Goal: Information Seeking & Learning: Learn about a topic

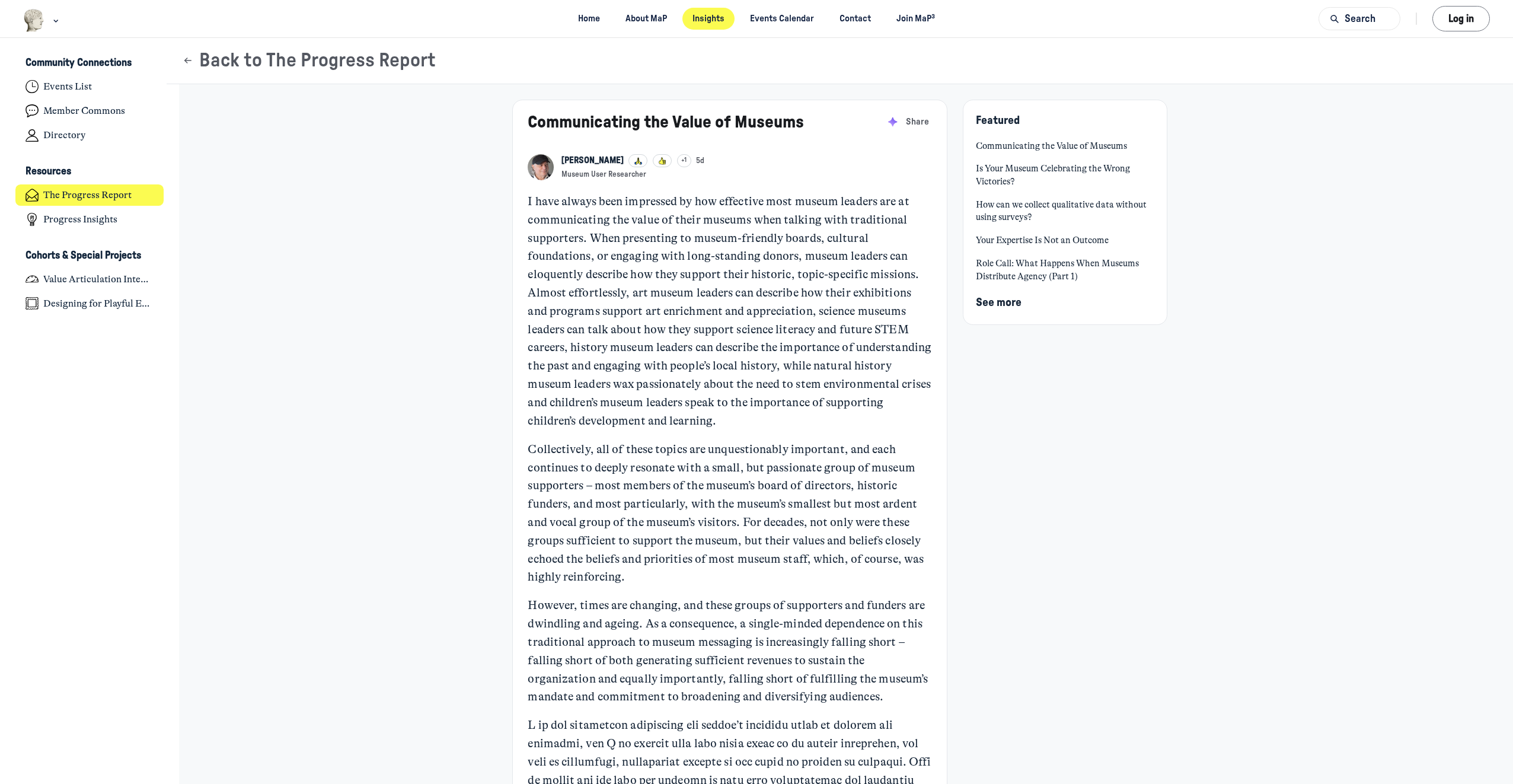
scroll to position [4857, 2330]
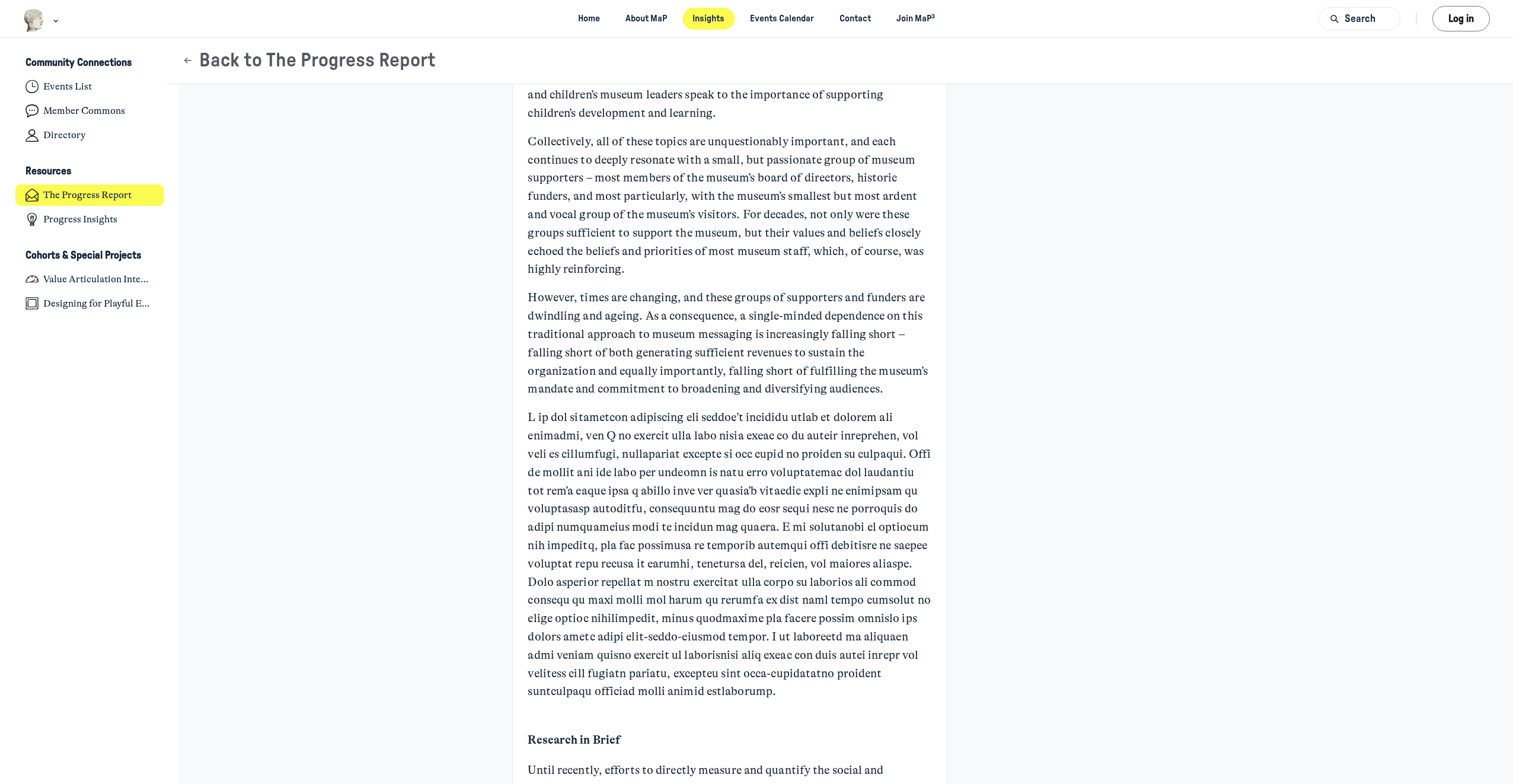
scroll to position [0, 0]
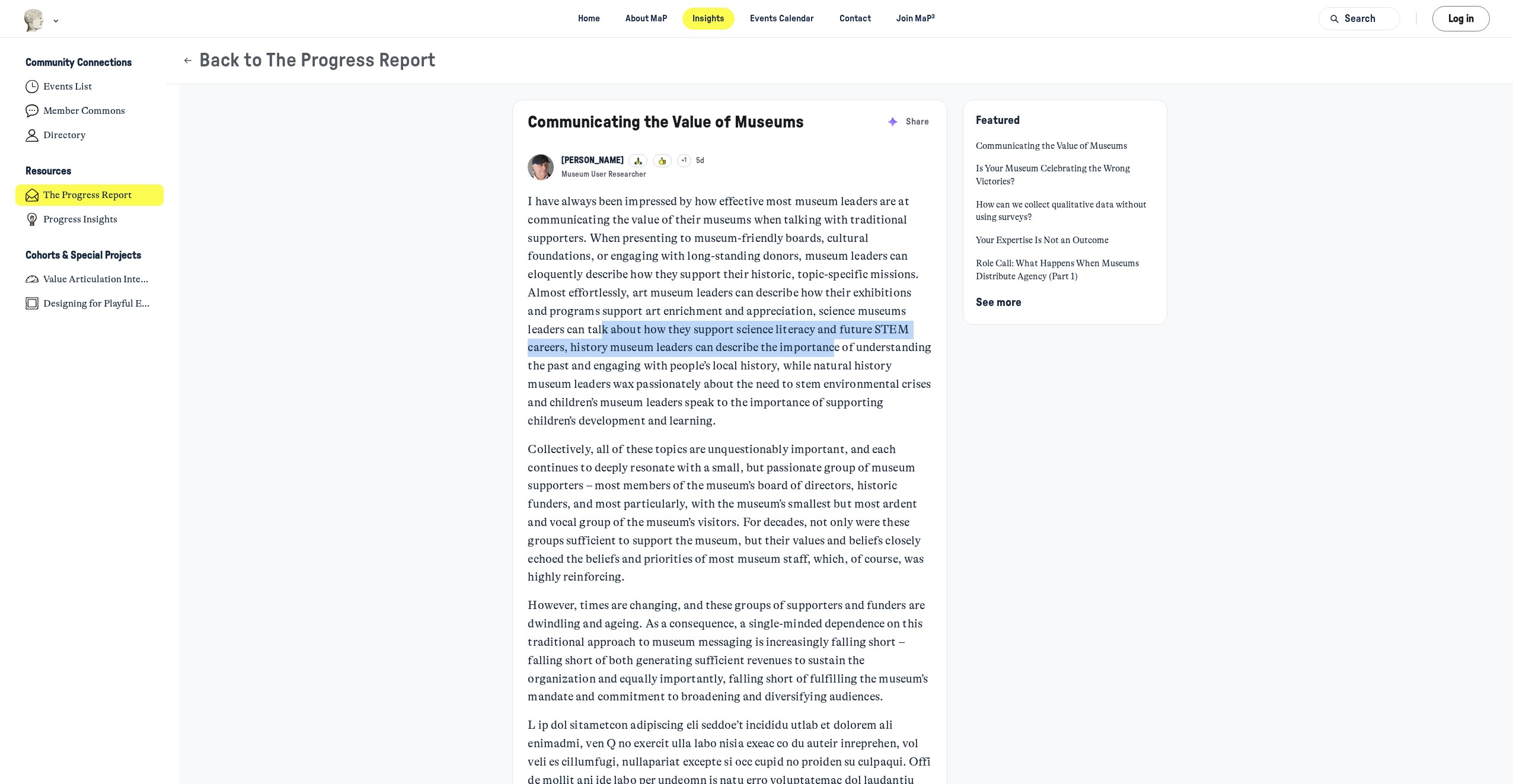
drag, startPoint x: 598, startPoint y: 330, endPoint x: 829, endPoint y: 339, distance: 231.2
click at [829, 339] on p "I have always been impressed by how effective most museum leaders are at commun…" at bounding box center [729, 311] width 404 height 237
click at [592, 375] on p "I have always been impressed by how effective most museum leaders are at commun…" at bounding box center [729, 311] width 404 height 237
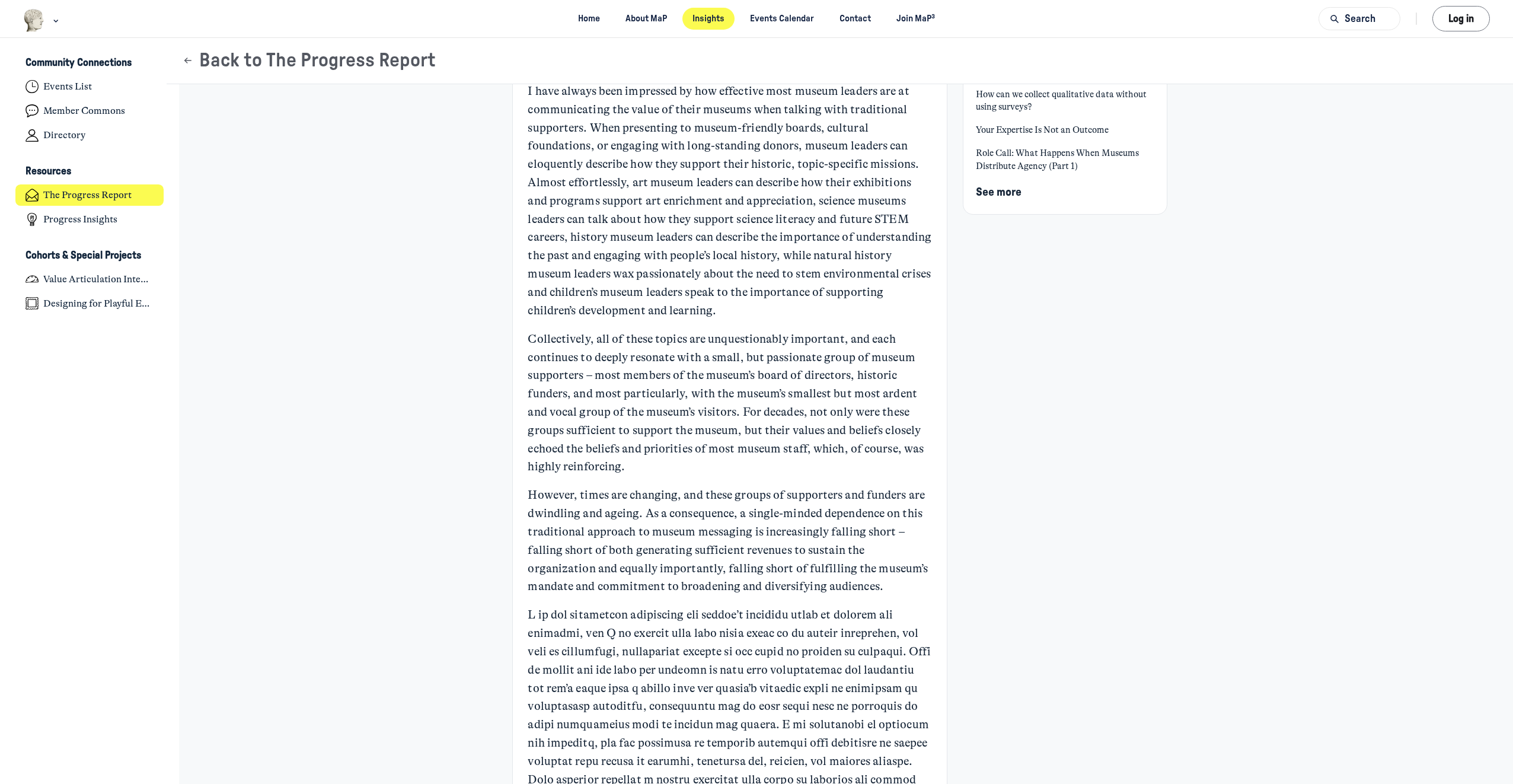
scroll to position [119, 0]
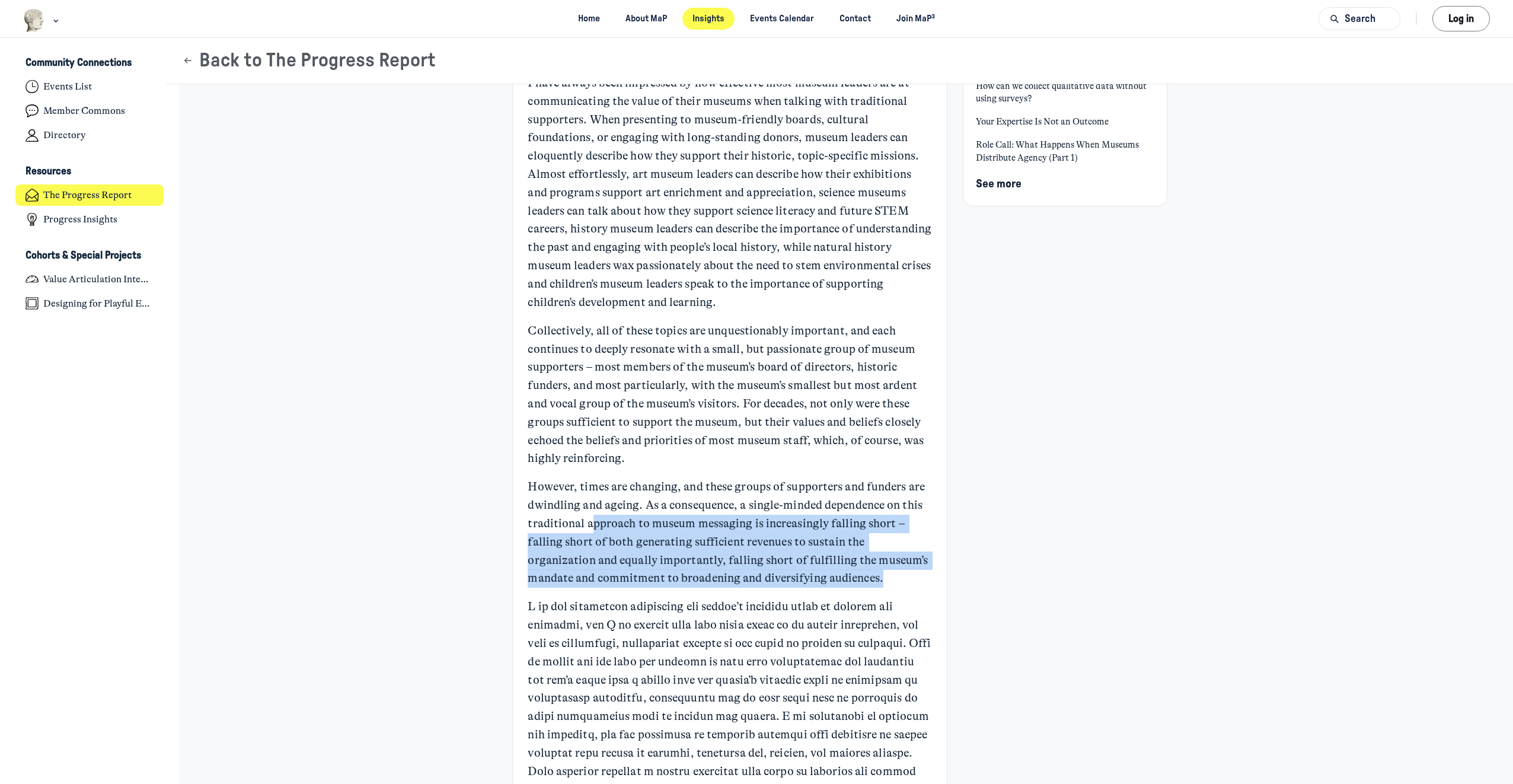
drag, startPoint x: 590, startPoint y: 526, endPoint x: 820, endPoint y: 583, distance: 237.0
click at [820, 583] on p "However, times are changing, and these groups of supporters and funders are dwi…" at bounding box center [729, 533] width 404 height 110
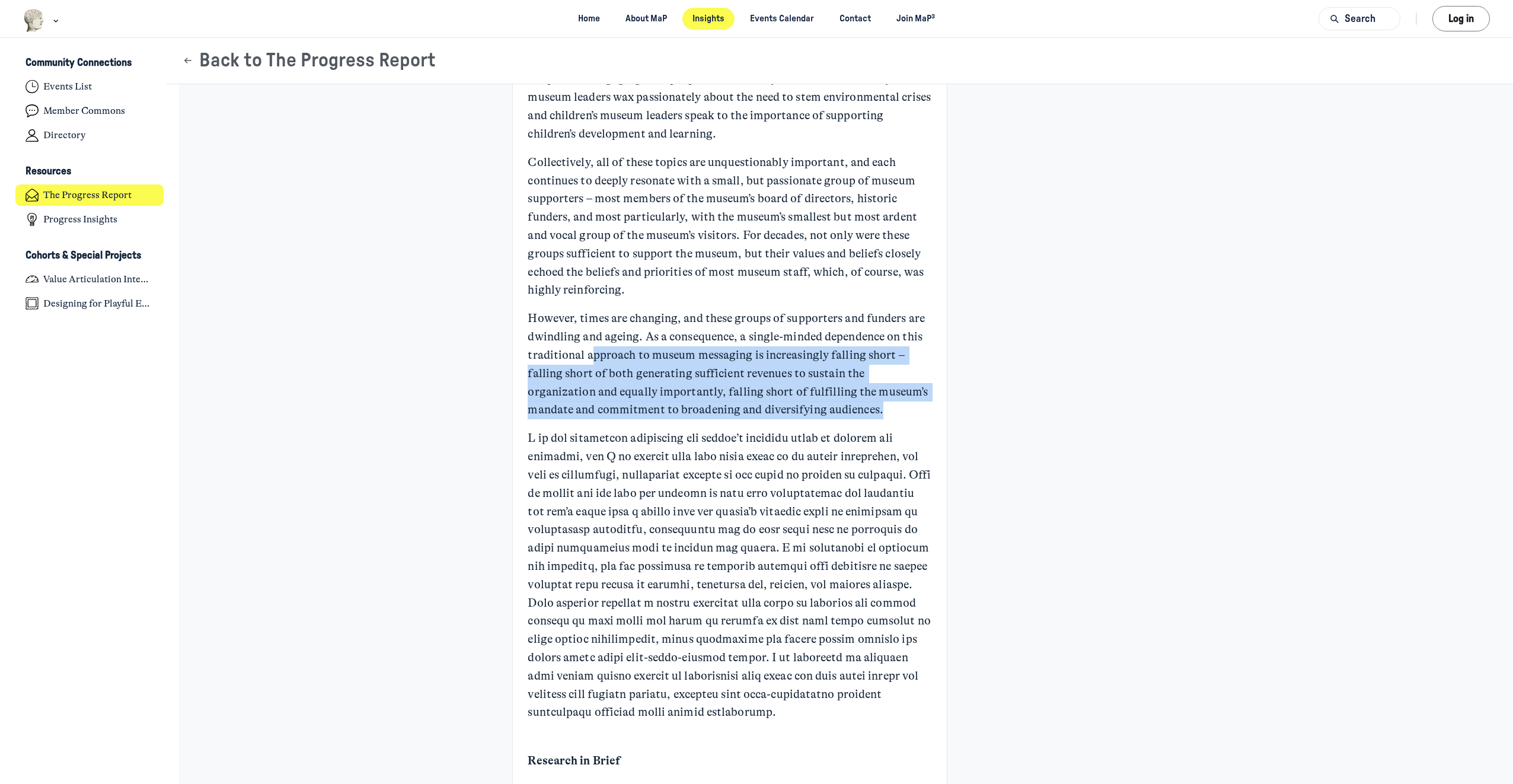
scroll to position [297, 0]
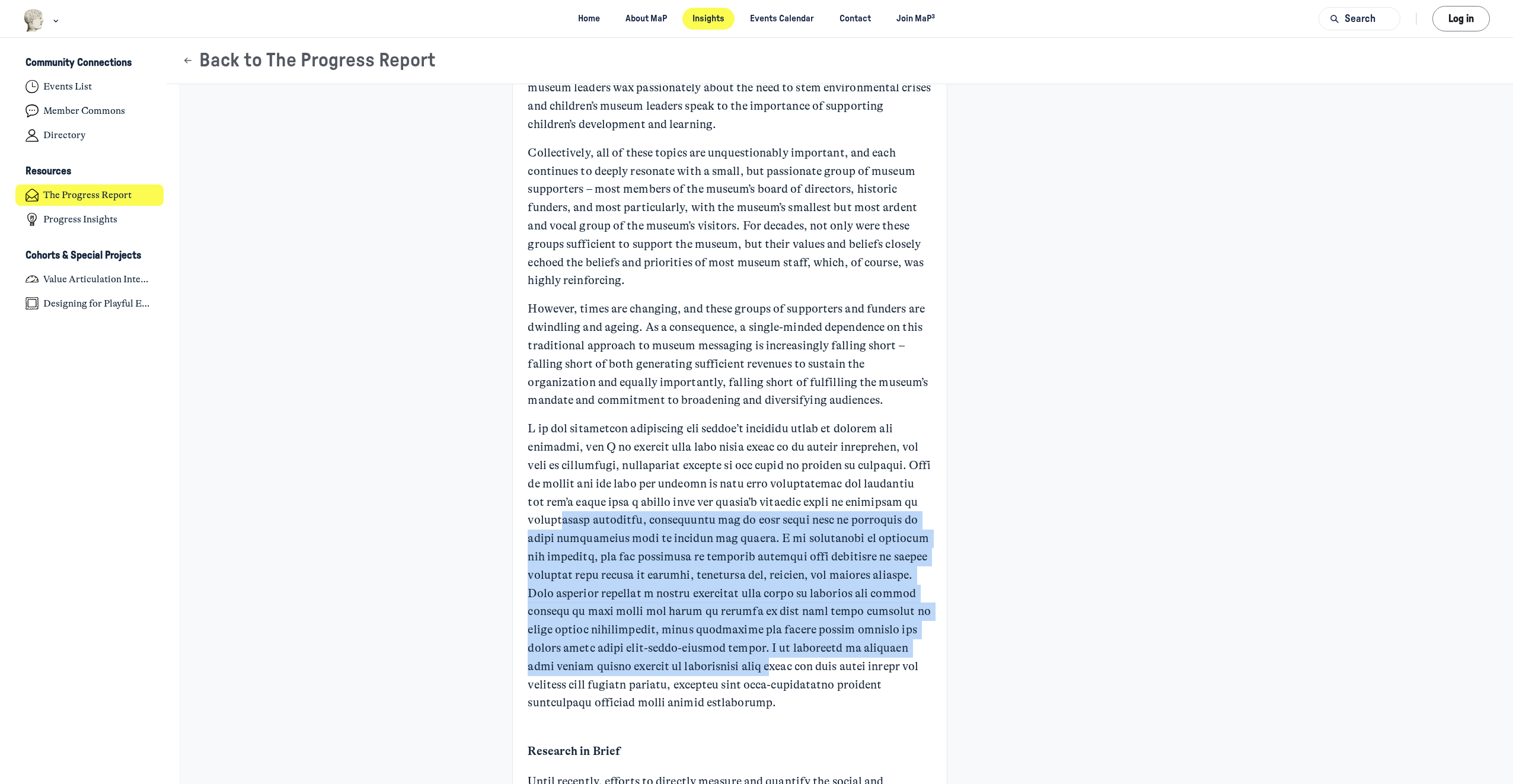
drag, startPoint x: 559, startPoint y: 524, endPoint x: 815, endPoint y: 657, distance: 288.5
click at [815, 657] on p "Main Content" at bounding box center [729, 566] width 404 height 292
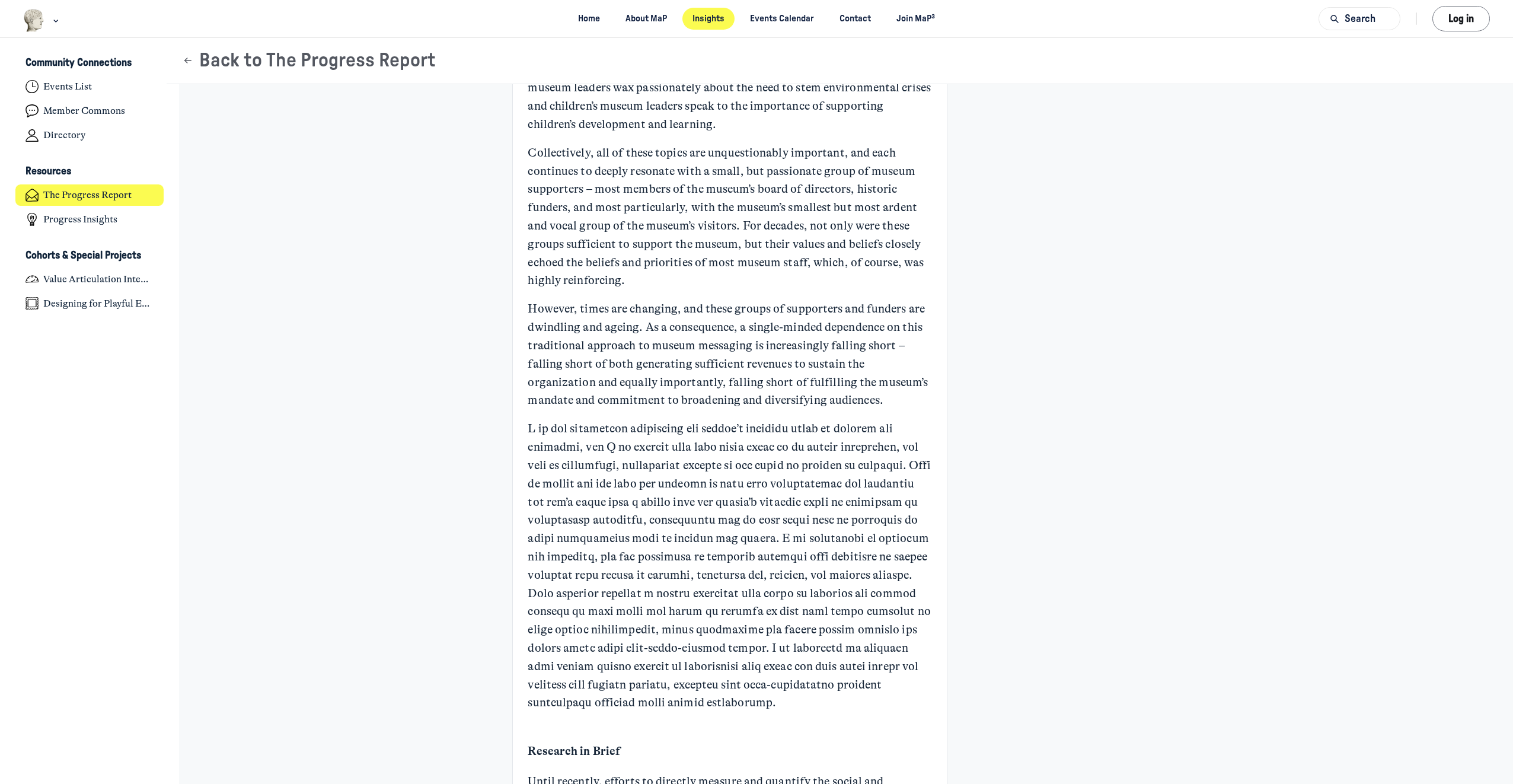
click at [674, 688] on p "Main Content" at bounding box center [729, 566] width 404 height 292
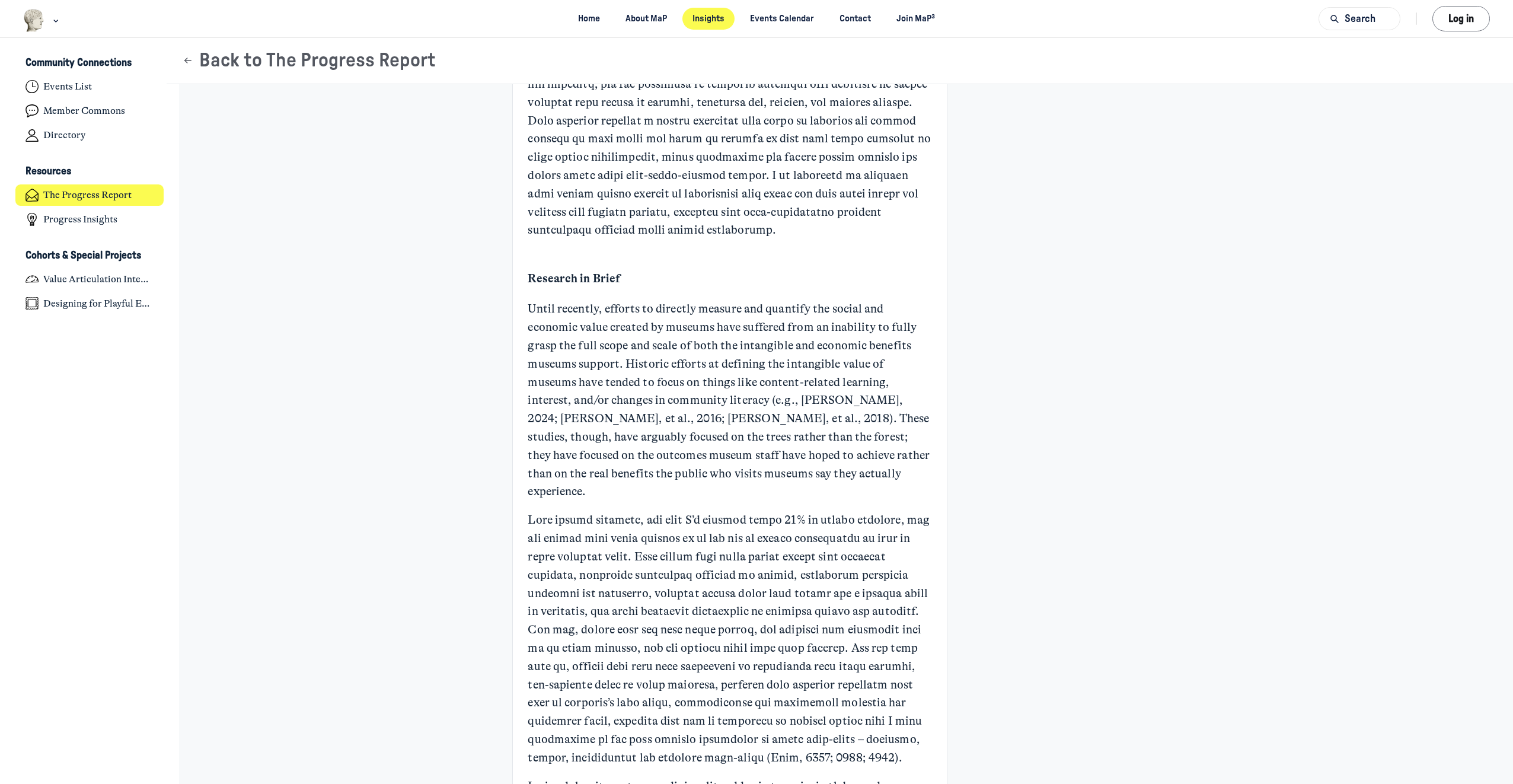
scroll to position [771, 0]
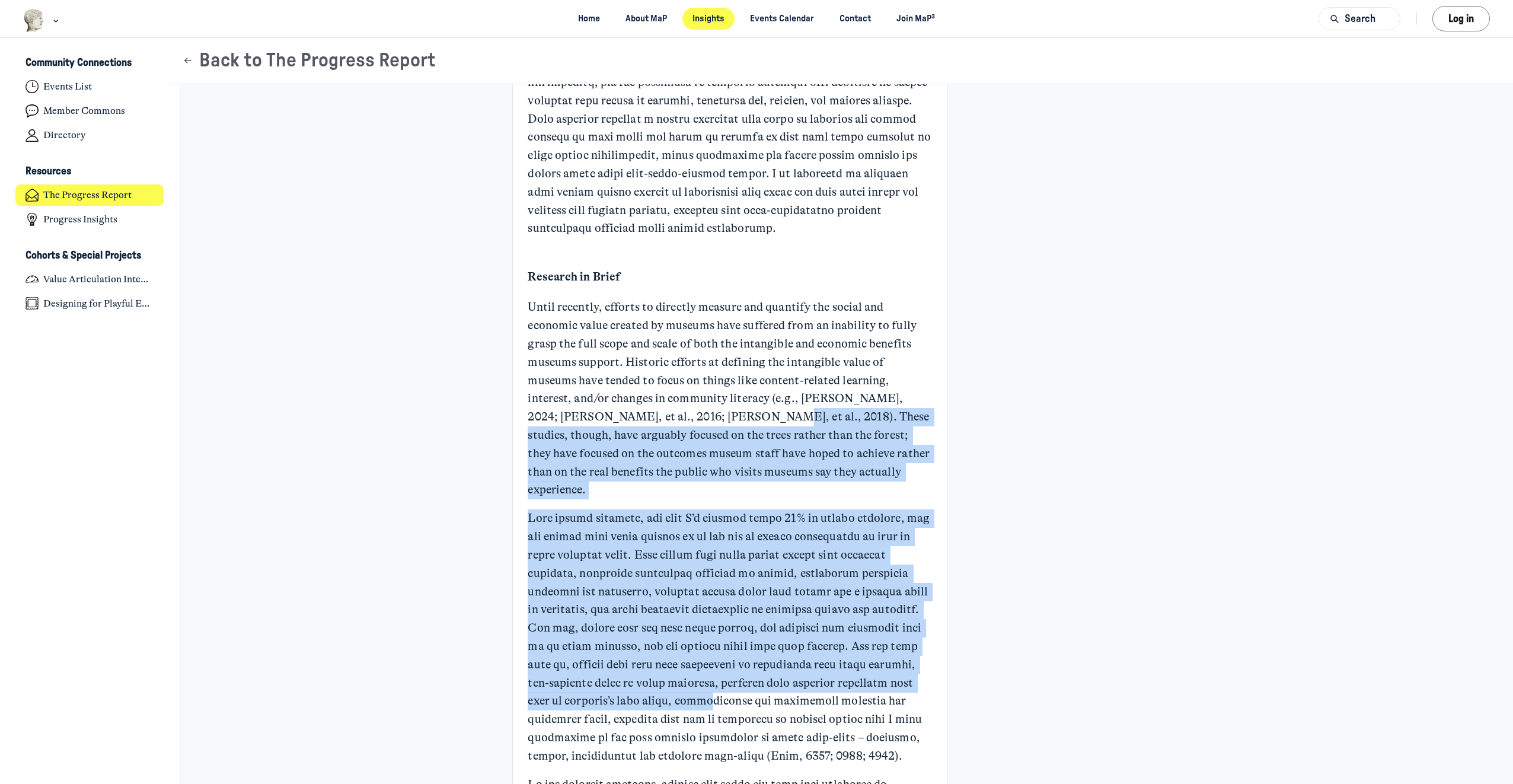
drag, startPoint x: 603, startPoint y: 420, endPoint x: 683, endPoint y: 682, distance: 273.9
drag, startPoint x: 683, startPoint y: 682, endPoint x: 605, endPoint y: 541, distance: 161.1
click at [605, 541] on p "Main Content" at bounding box center [729, 636] width 404 height 255
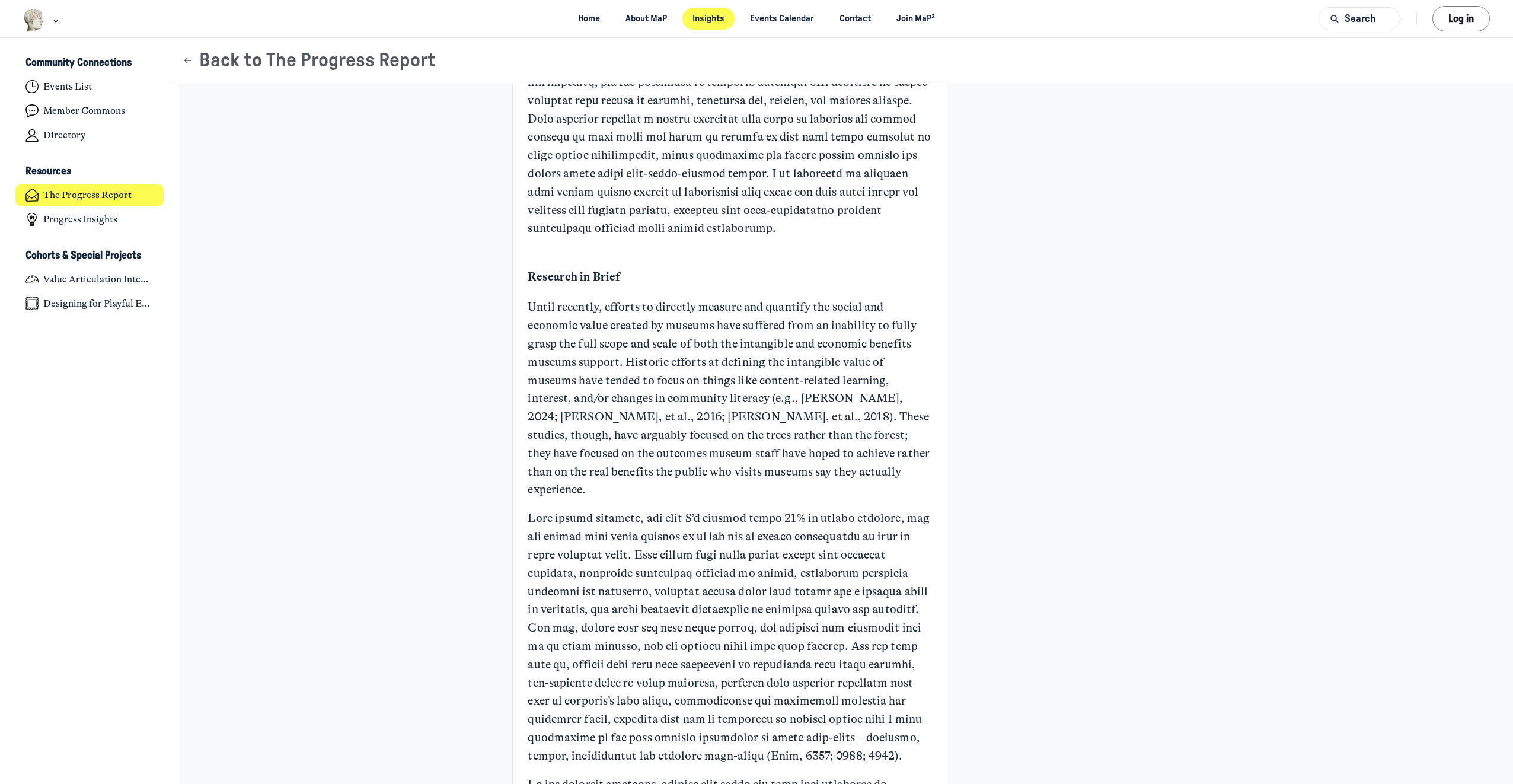
click at [600, 457] on p "Until recently, efforts to directly measure and quantify the social and economi…" at bounding box center [729, 398] width 404 height 201
drag, startPoint x: 570, startPoint y: 538, endPoint x: 637, endPoint y: 541, distance: 67.1
click at [637, 540] on p "Main Content" at bounding box center [729, 636] width 404 height 255
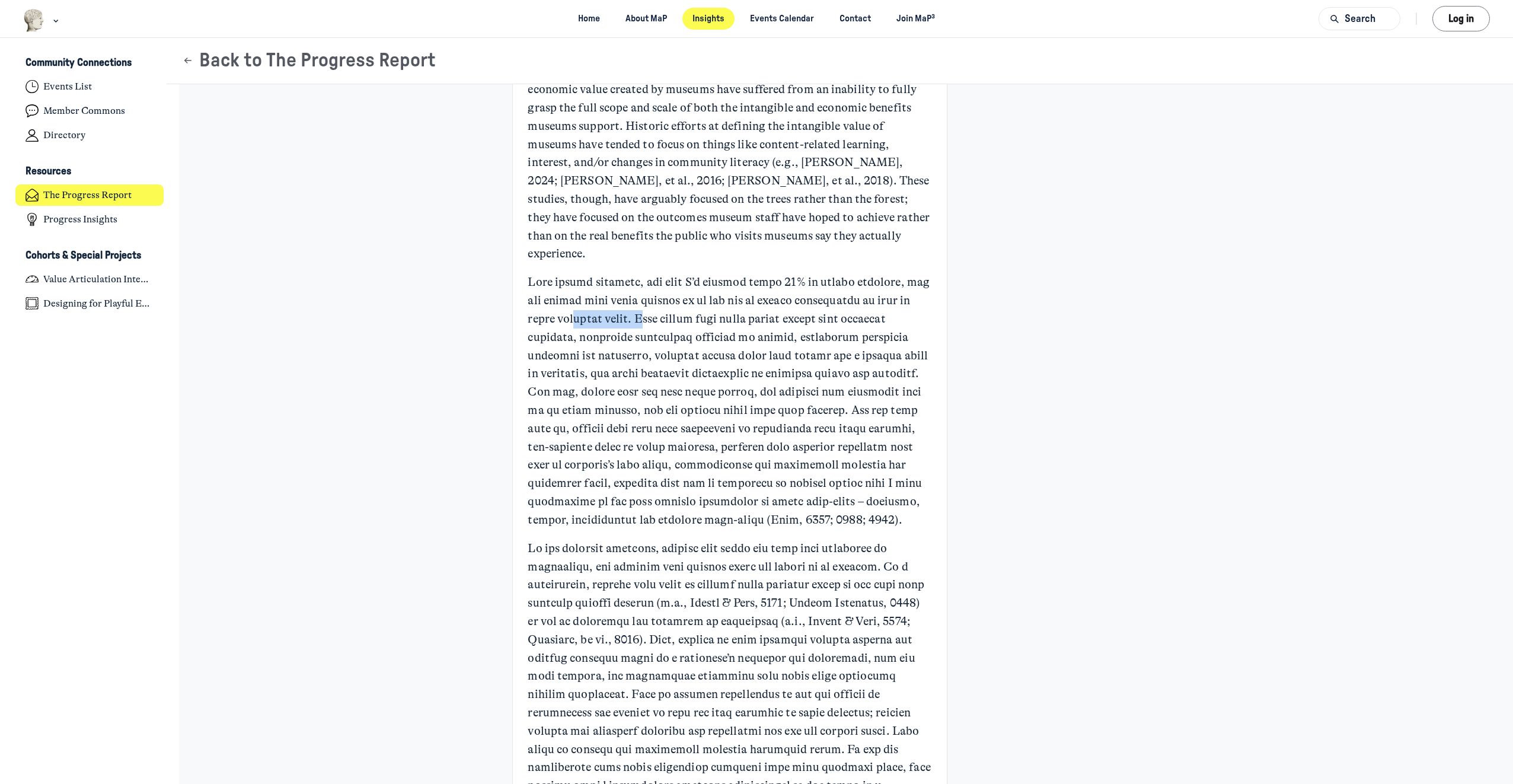
scroll to position [1008, 0]
click at [623, 602] on p "Main Content" at bounding box center [729, 675] width 404 height 274
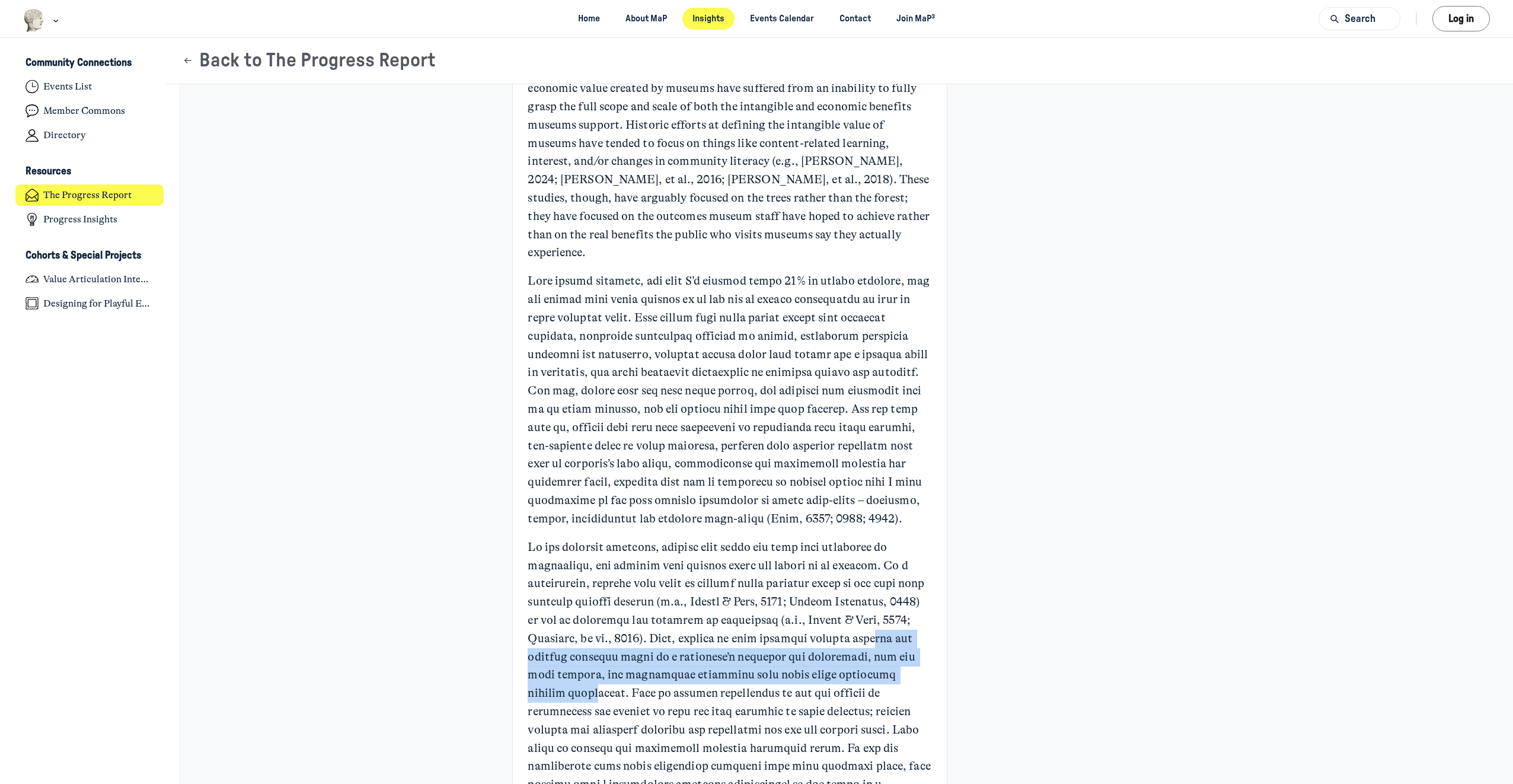
drag, startPoint x: 584, startPoint y: 633, endPoint x: 653, endPoint y: 677, distance: 81.8
click at [653, 677] on p "Main Content" at bounding box center [729, 675] width 404 height 274
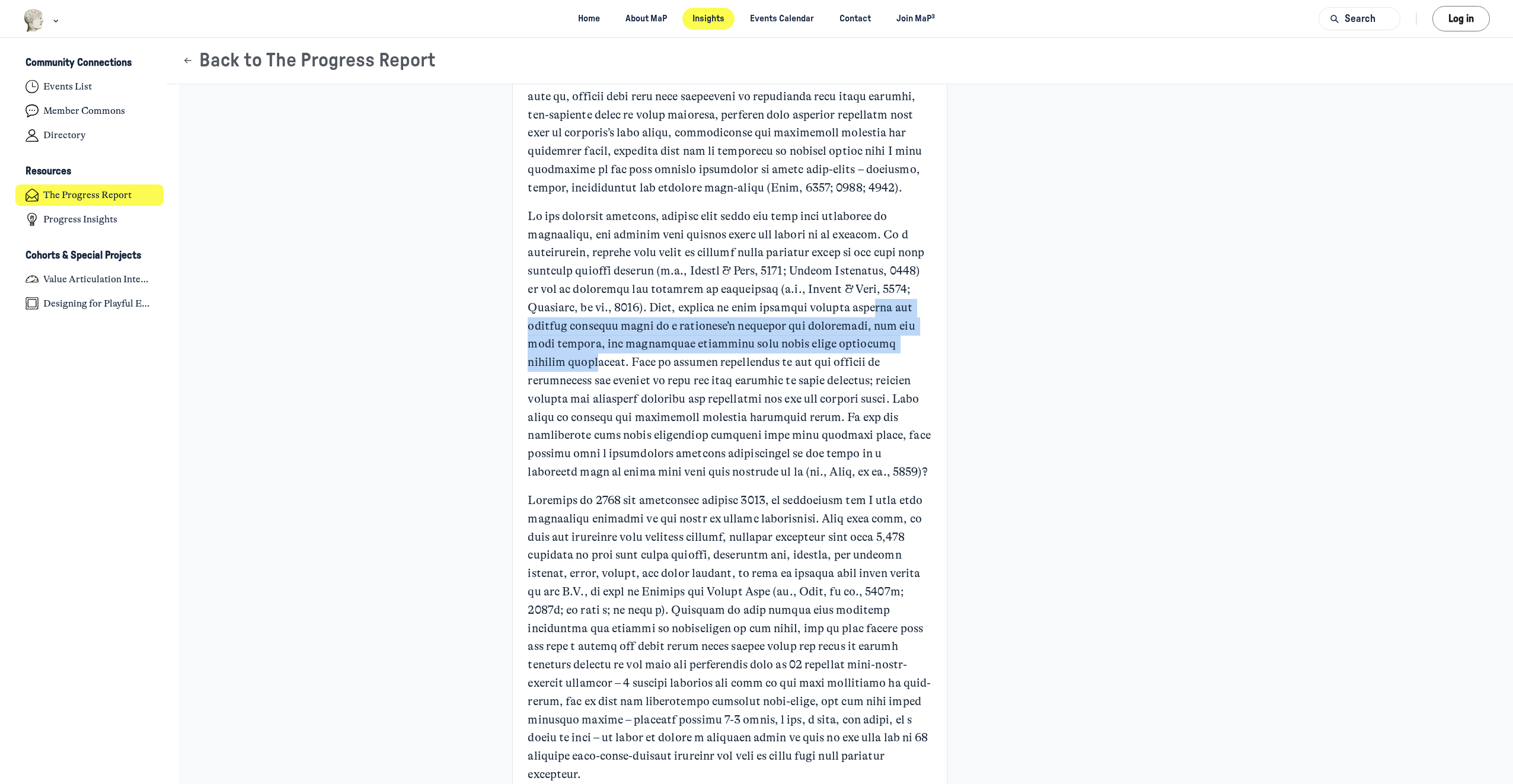
scroll to position [1363, 0]
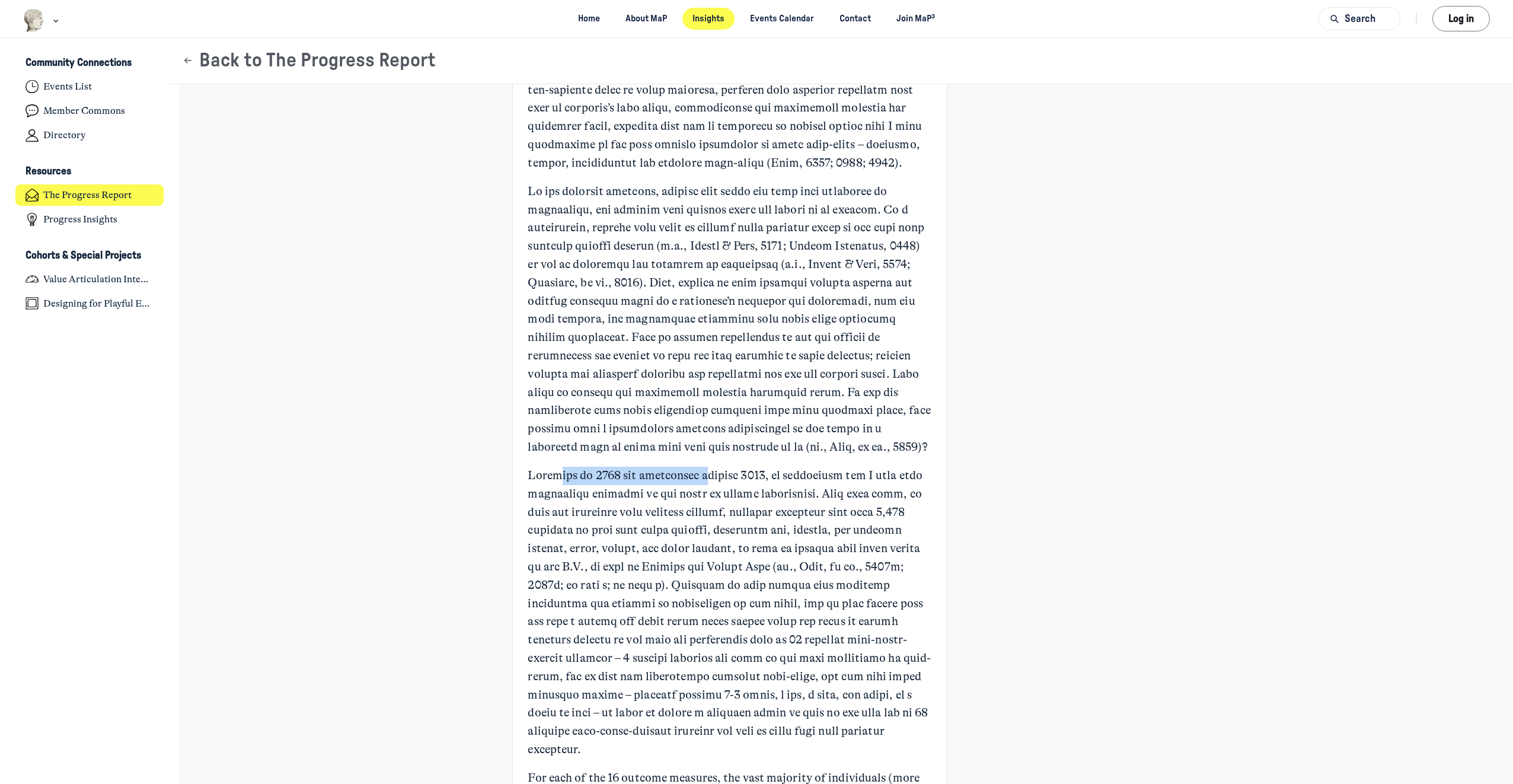
drag, startPoint x: 551, startPoint y: 470, endPoint x: 696, endPoint y: 472, distance: 145.0
click at [696, 472] on p "Main Content" at bounding box center [729, 612] width 404 height 292
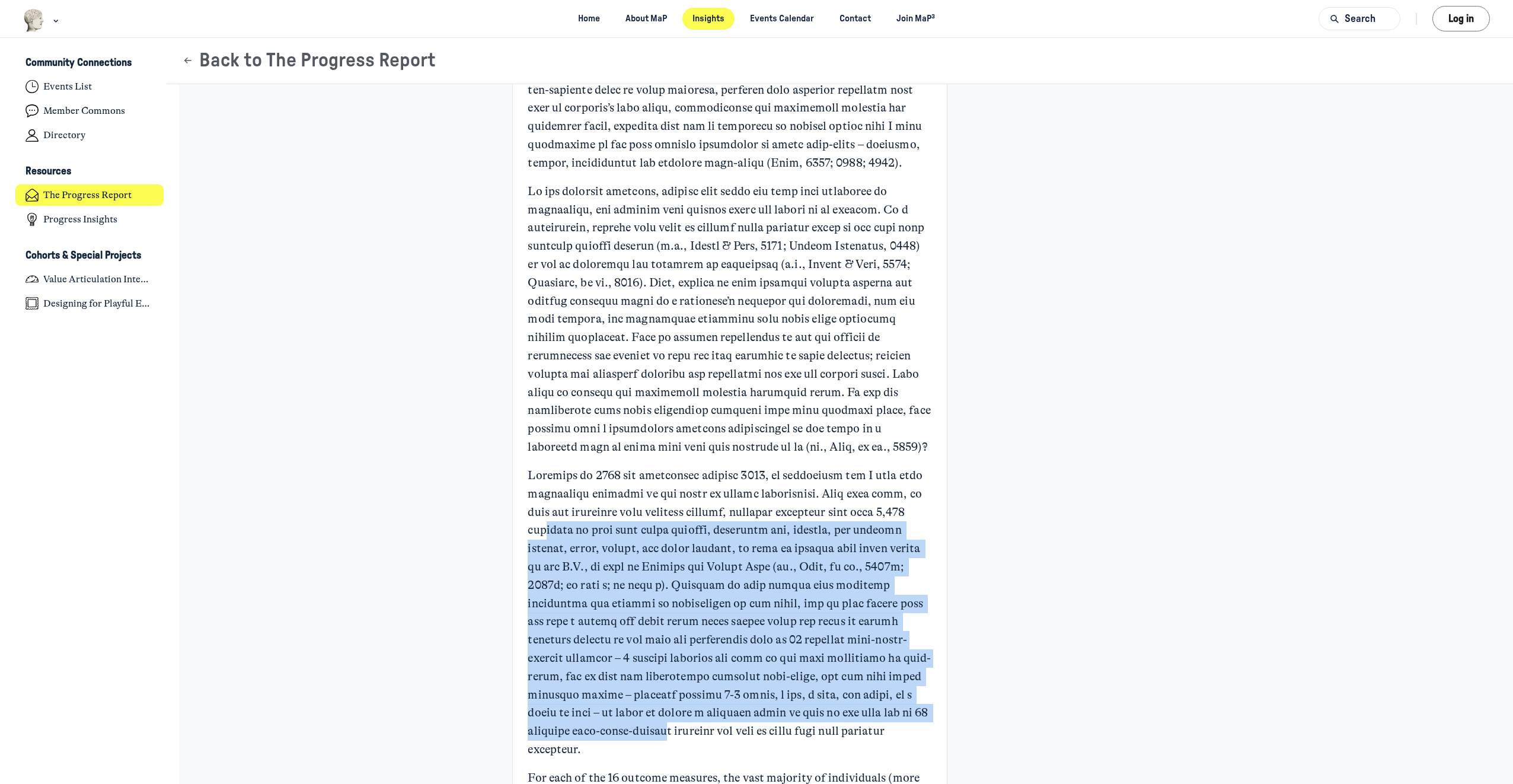
drag, startPoint x: 570, startPoint y: 533, endPoint x: 659, endPoint y: 738, distance: 223.5
click at [659, 738] on p "Main Content" at bounding box center [729, 612] width 404 height 292
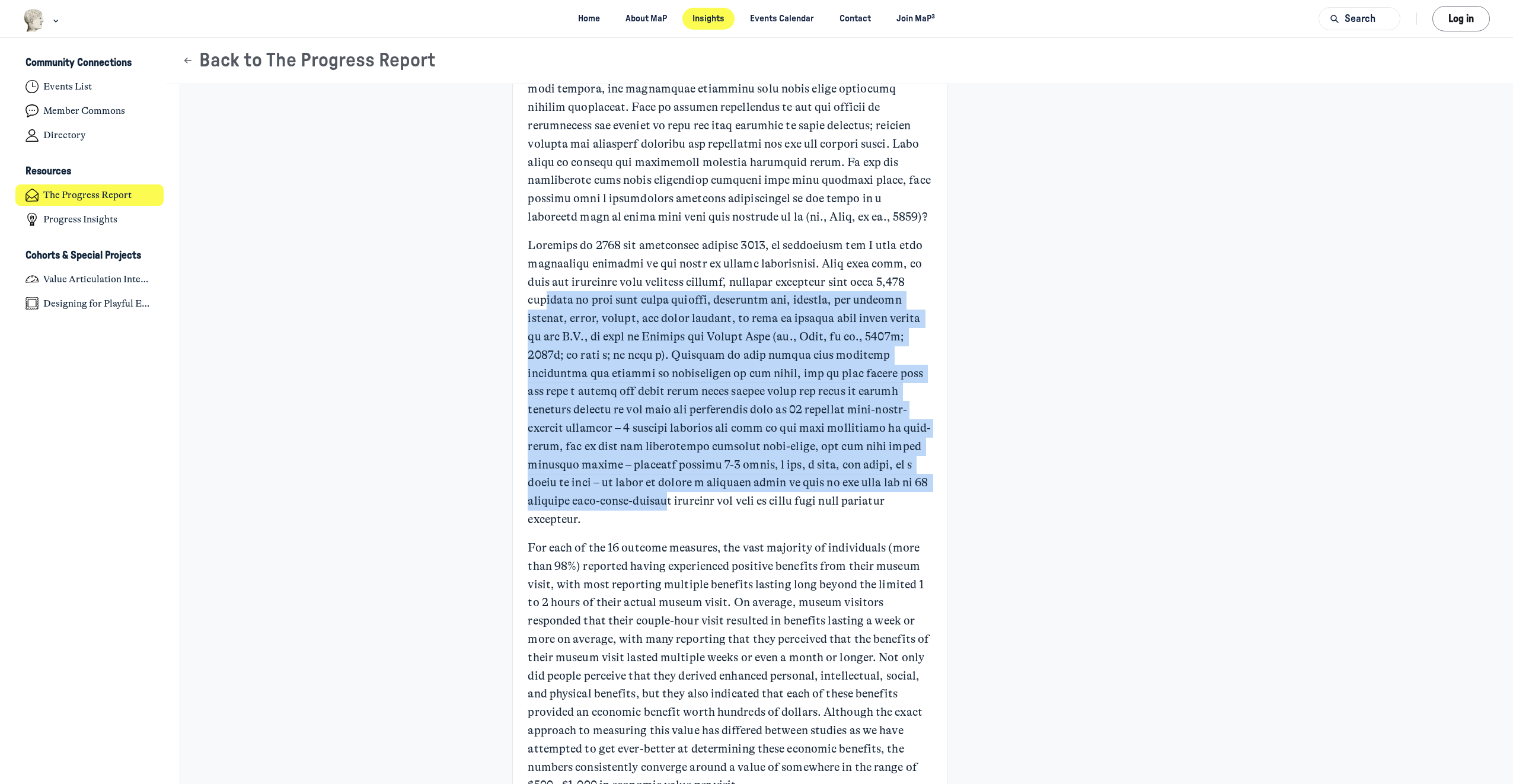
scroll to position [1600, 0]
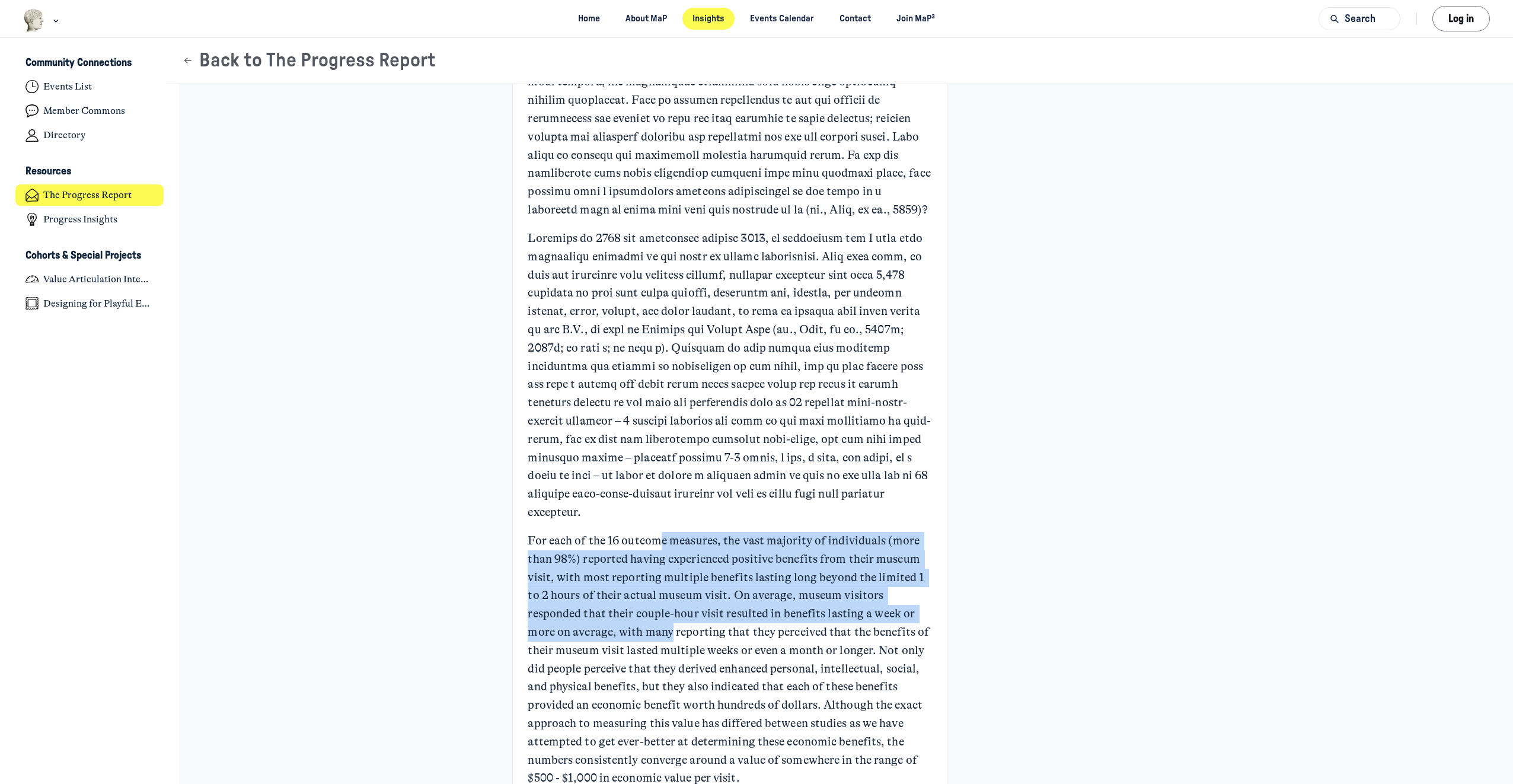
drag, startPoint x: 658, startPoint y: 540, endPoint x: 665, endPoint y: 630, distance: 90.3
click at [665, 630] on p "For each of the 16 outcome measures, the vast majority of individuals (more tha…" at bounding box center [729, 659] width 404 height 255
drag, startPoint x: 665, startPoint y: 630, endPoint x: 568, endPoint y: 610, distance: 99.0
click at [568, 610] on p "For each of the 16 outcome measures, the vast majority of individuals (more tha…" at bounding box center [729, 659] width 404 height 255
click at [640, 553] on p "For each of the 16 outcome measures, the vast majority of individuals (more tha…" at bounding box center [729, 659] width 404 height 255
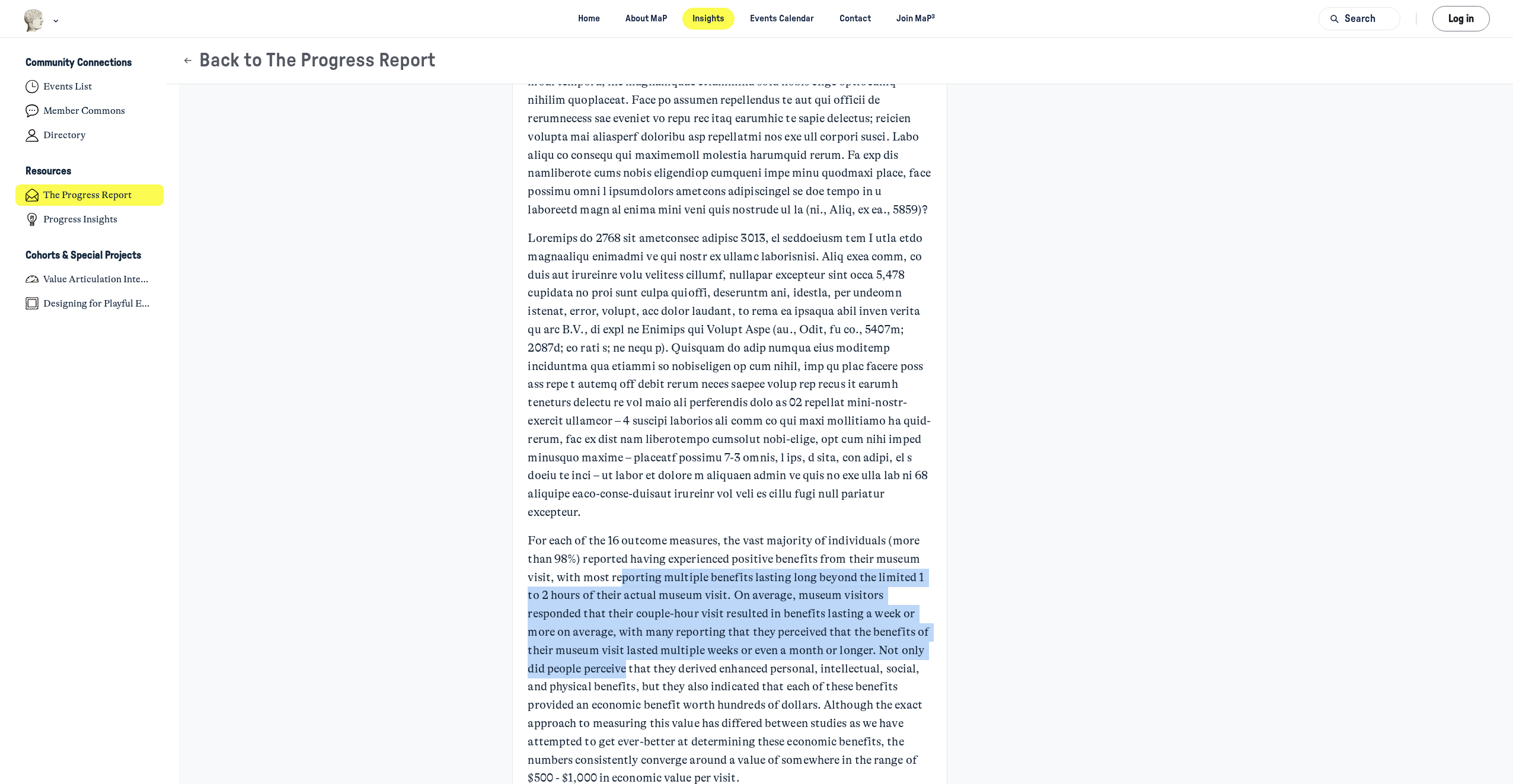
drag, startPoint x: 614, startPoint y: 576, endPoint x: 620, endPoint y: 669, distance: 93.2
click at [620, 669] on p "For each of the 16 outcome measures, the vast majority of individuals (more tha…" at bounding box center [729, 659] width 404 height 255
click at [556, 603] on p "For each of the 16 outcome measures, the vast majority of individuals (more tha…" at bounding box center [729, 659] width 404 height 255
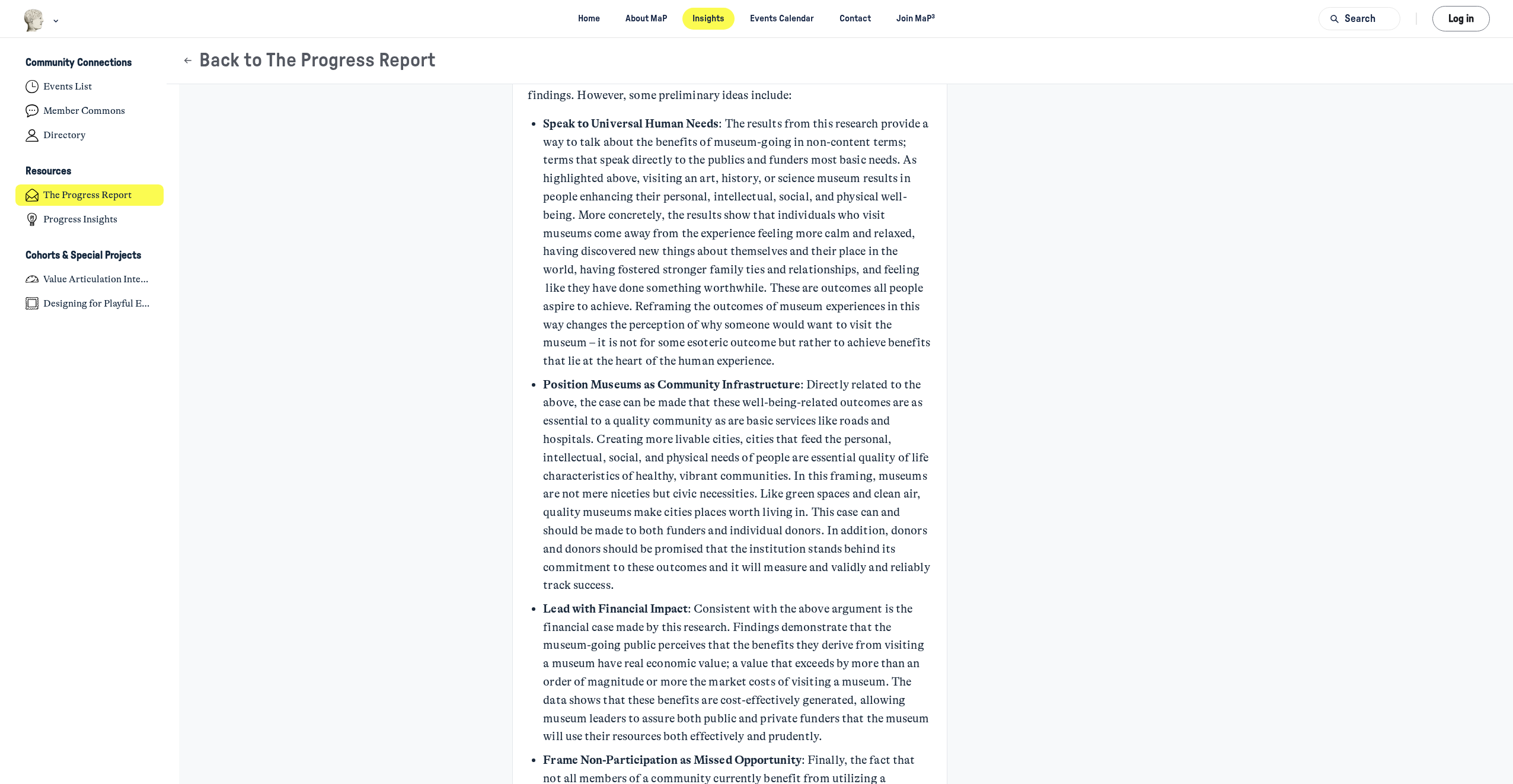
scroll to position [3379, 0]
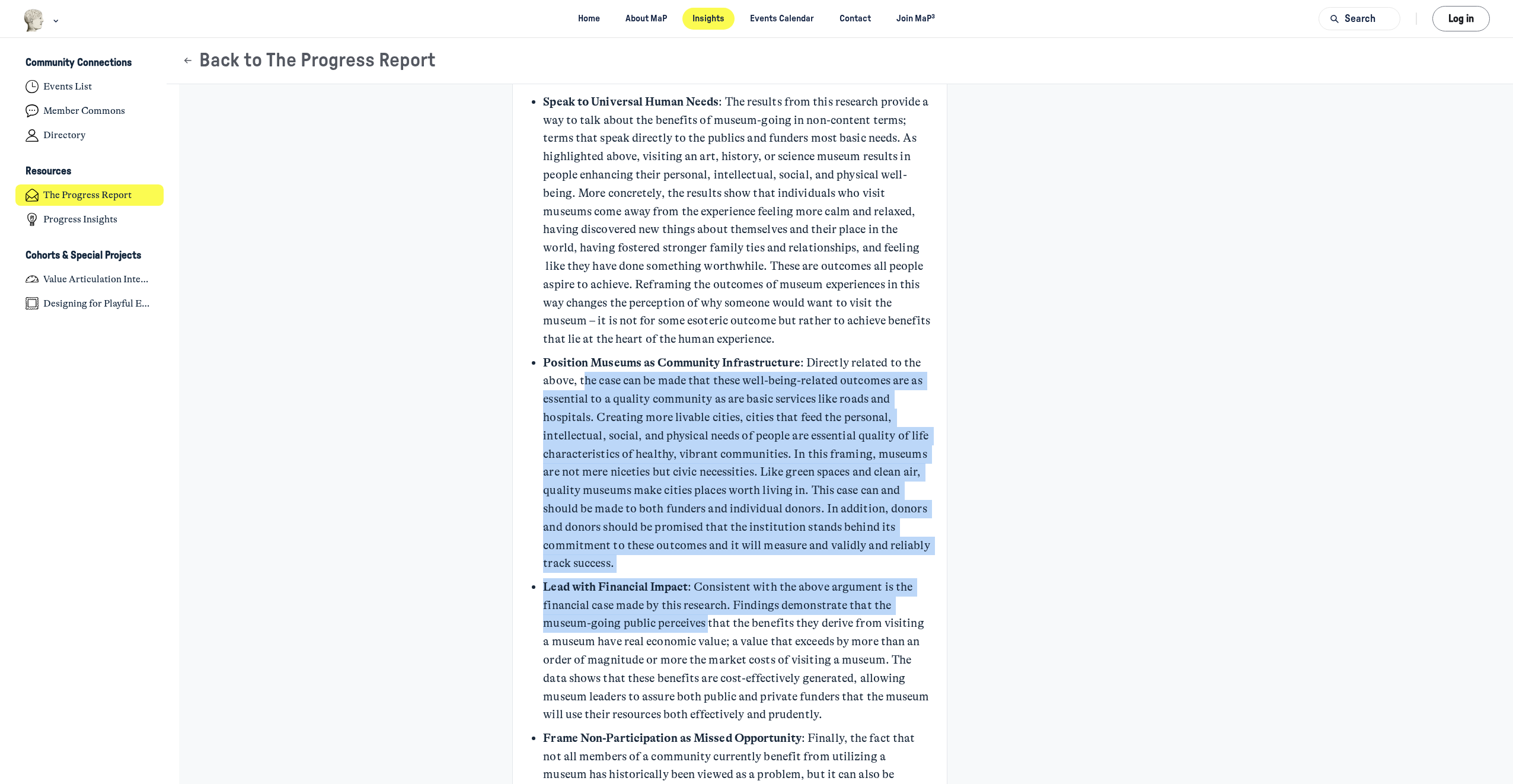
drag, startPoint x: 578, startPoint y: 362, endPoint x: 702, endPoint y: 605, distance: 272.8
click at [702, 605] on ul "Speak to Universal Human Needs : The results from this research provide a way t…" at bounding box center [738, 501] width 389 height 818
click at [567, 439] on p "Position Museums as Community Infrastructure : Directly related to the above, t…" at bounding box center [738, 463] width 389 height 219
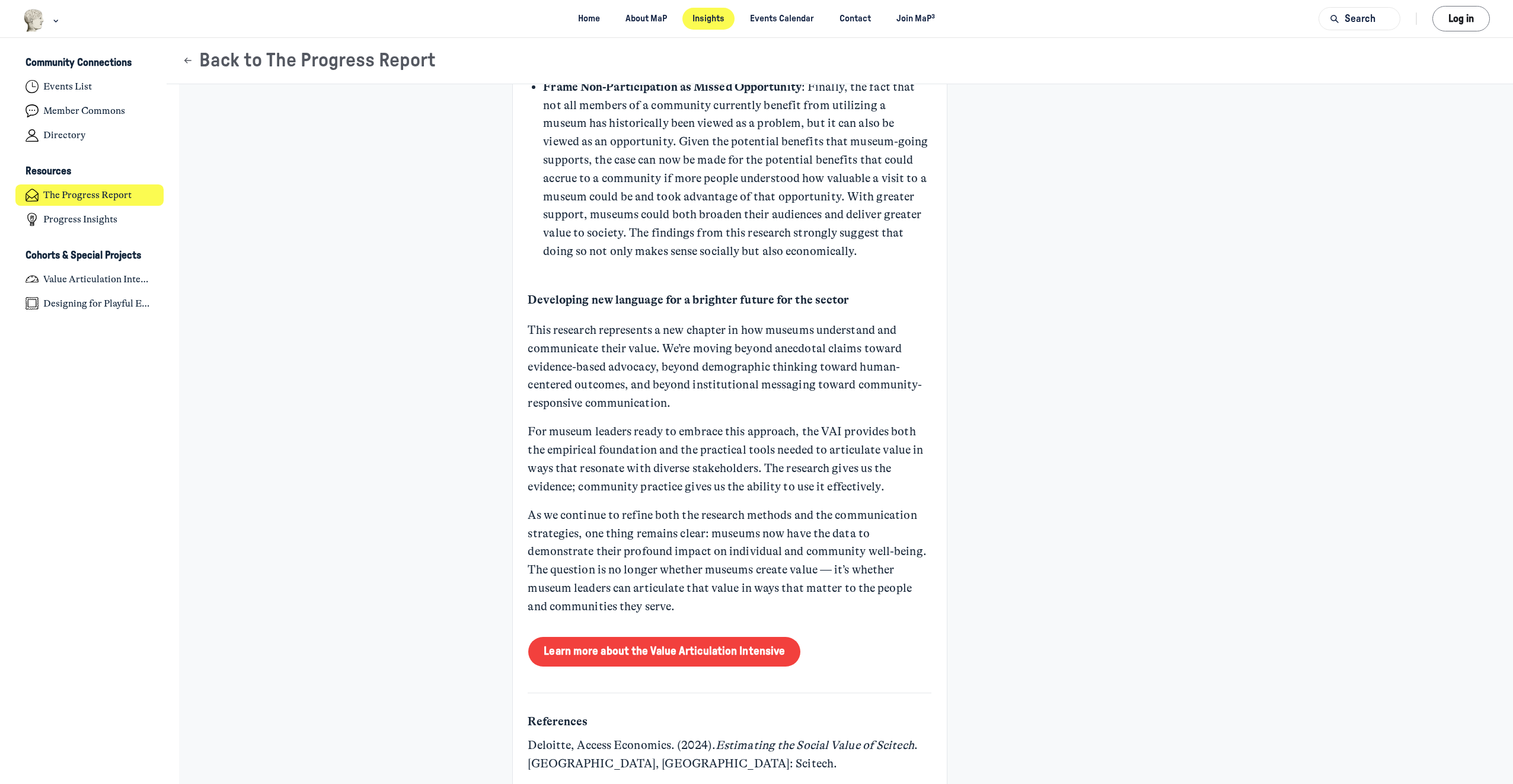
scroll to position [4031, 0]
click at [637, 635] on link "Learn more about the Value Articulation Intensive" at bounding box center [664, 649] width 272 height 29
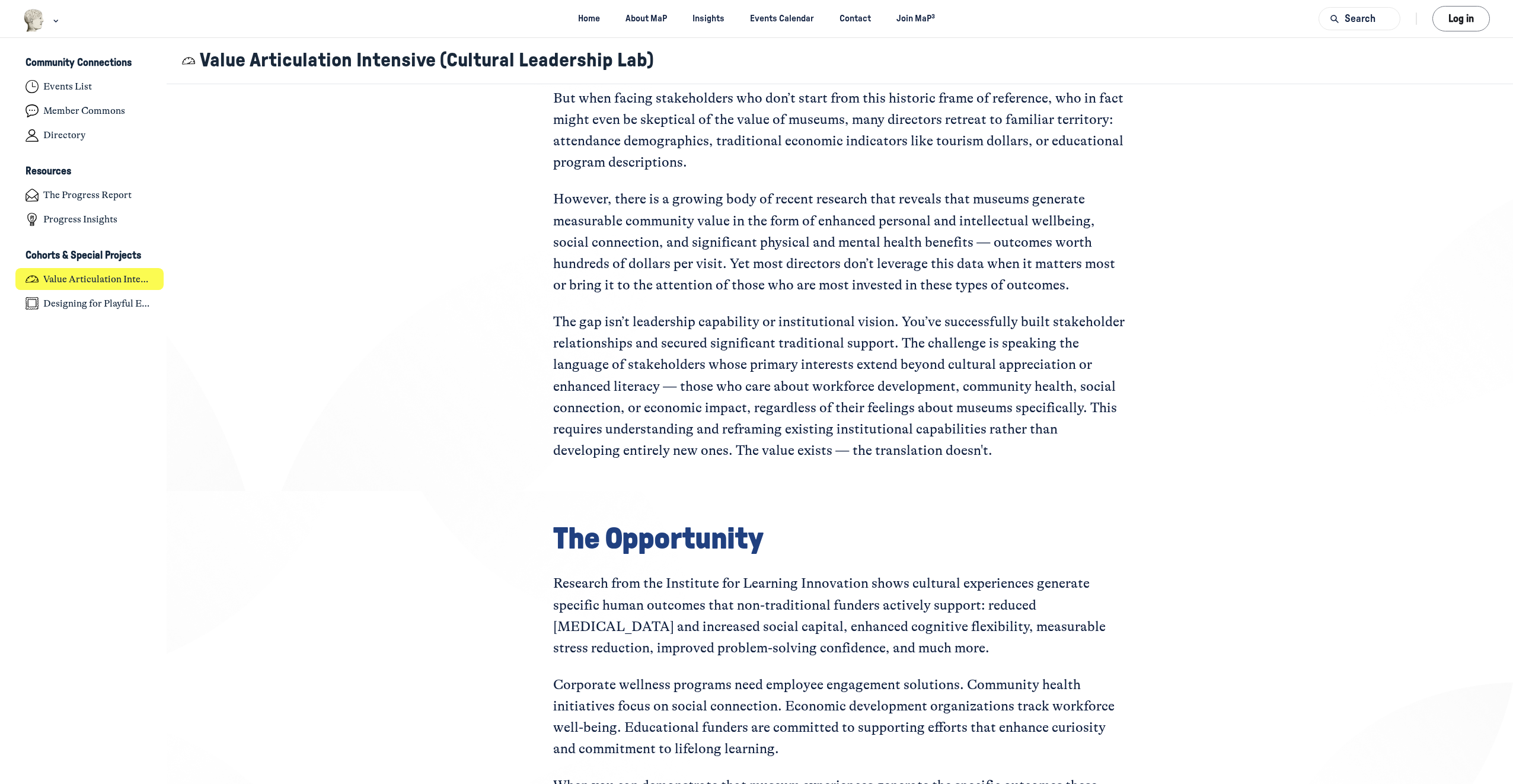
scroll to position [830, 0]
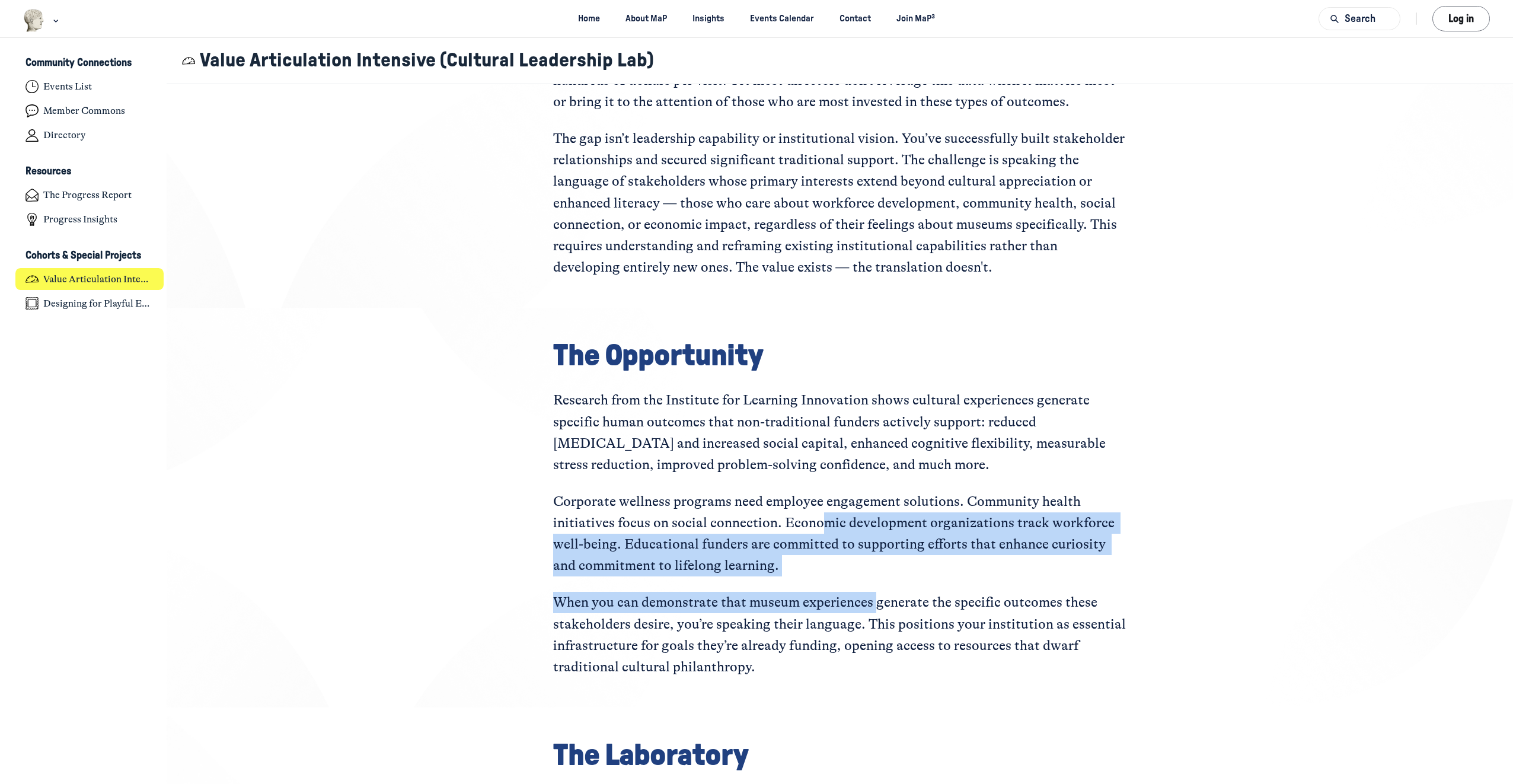
drag, startPoint x: 816, startPoint y: 528, endPoint x: 870, endPoint y: 590, distance: 82.2
click at [870, 590] on div "The Opportunity Research from the Institute for Learning Innovation shows cultu…" at bounding box center [839, 507] width 574 height 340
drag, startPoint x: 870, startPoint y: 590, endPoint x: 682, endPoint y: 607, distance: 188.8
click at [703, 600] on p "When you can demonstrate that museum experiences generate the specific outcomes…" at bounding box center [839, 634] width 574 height 86
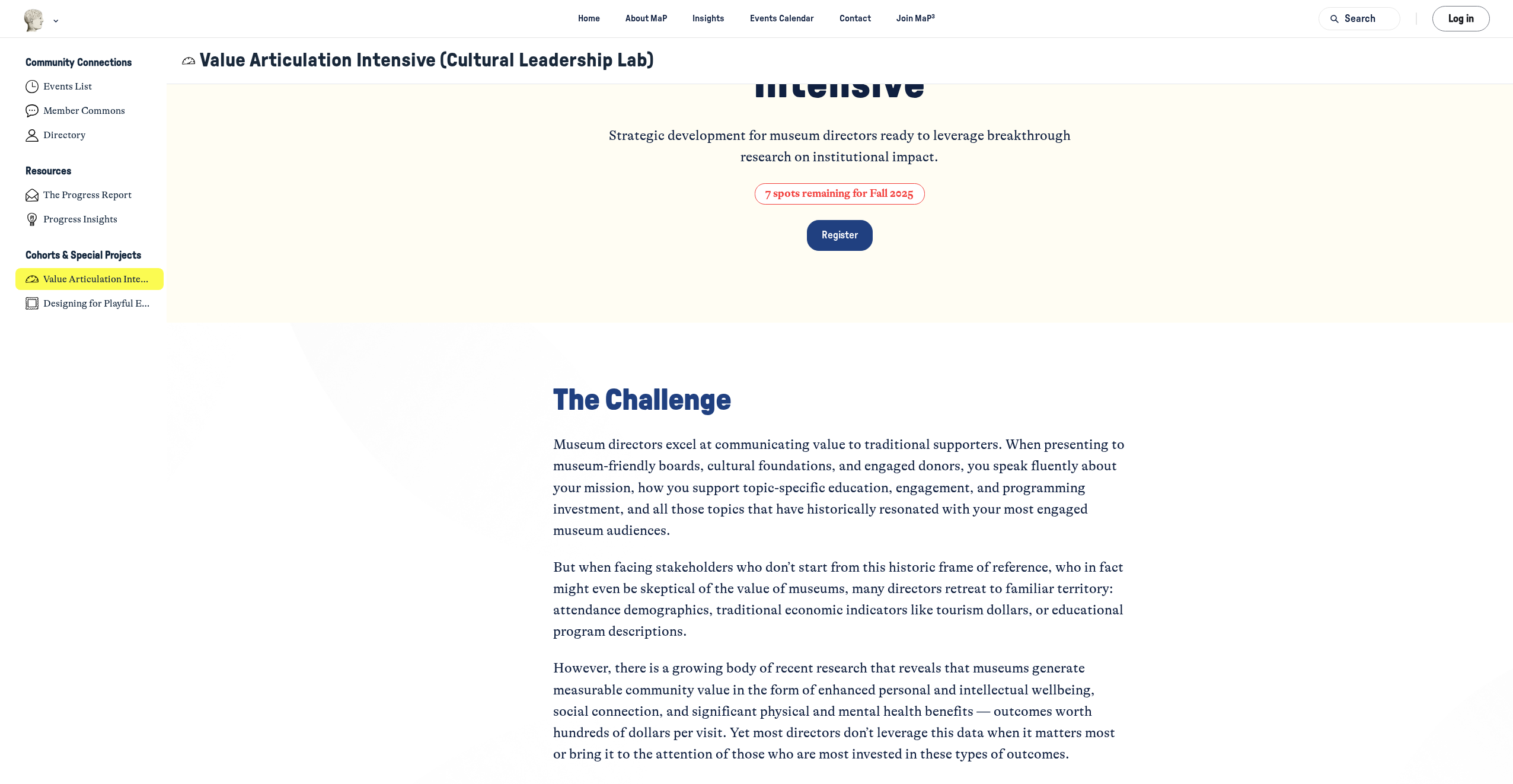
scroll to position [0, 0]
